Goal: Task Accomplishment & Management: Manage account settings

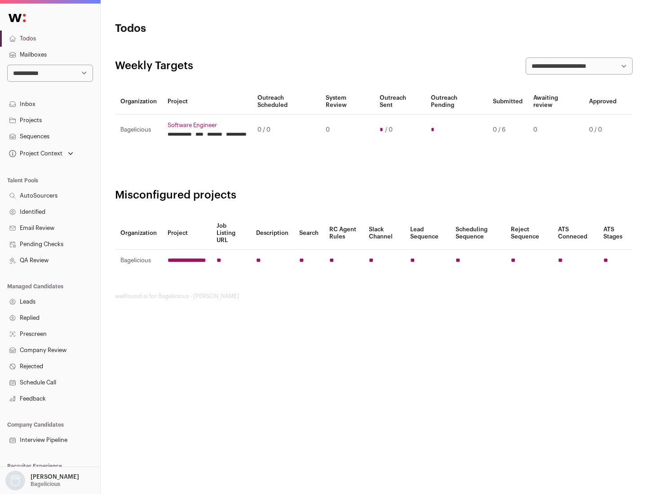
click at [50, 120] on link "Projects" at bounding box center [50, 120] width 100 height 16
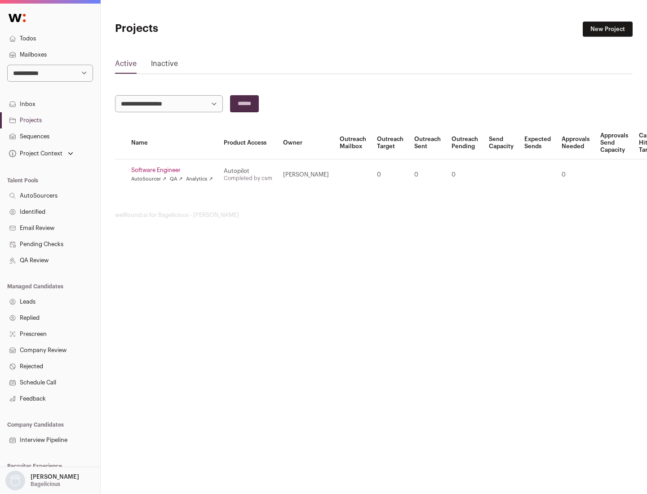
click at [175, 170] on link "Software Engineer" at bounding box center [172, 170] width 82 height 7
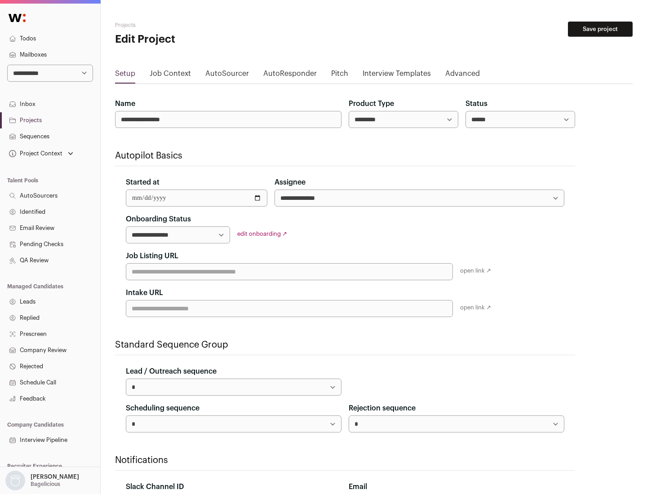
click at [600, 29] on button "Save project" at bounding box center [600, 29] width 65 height 15
